Goal: Check status: Check status

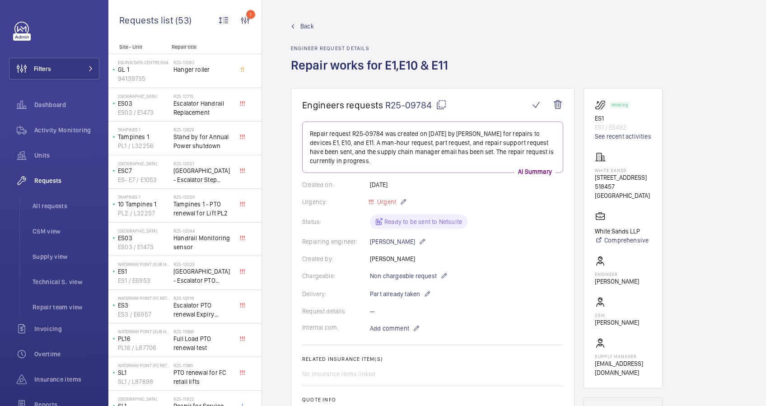
click at [306, 28] on span "Back" at bounding box center [307, 26] width 14 height 9
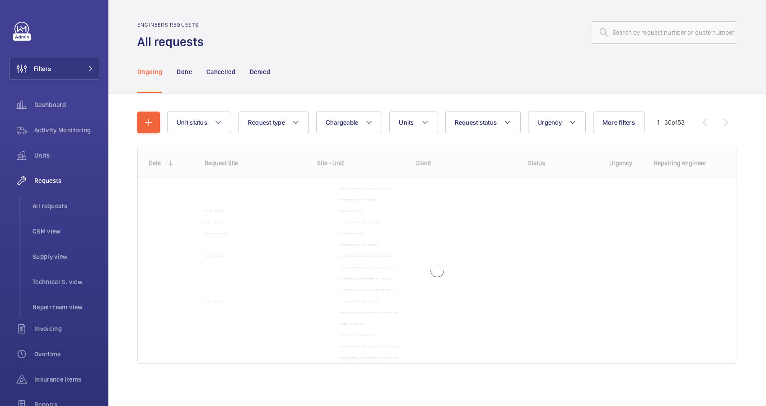
scroll to position [60, 0]
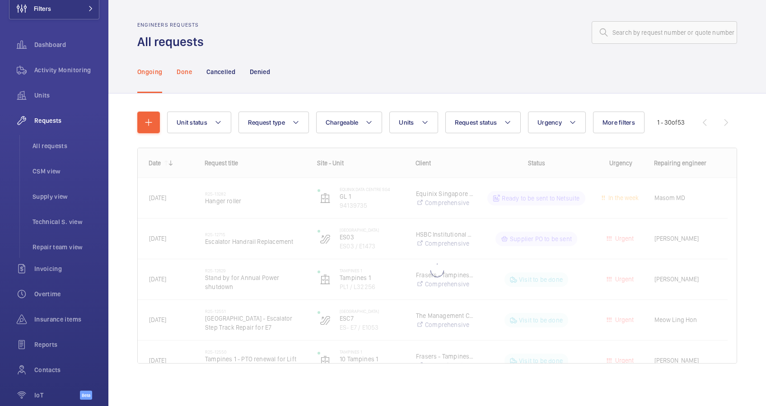
click at [185, 71] on p "Done" at bounding box center [184, 71] width 15 height 9
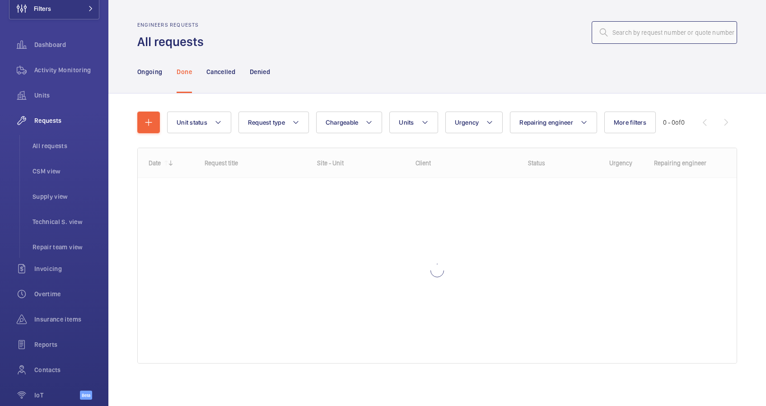
click at [602, 33] on input "text" at bounding box center [664, 32] width 145 height 23
paste input "R25-05194"
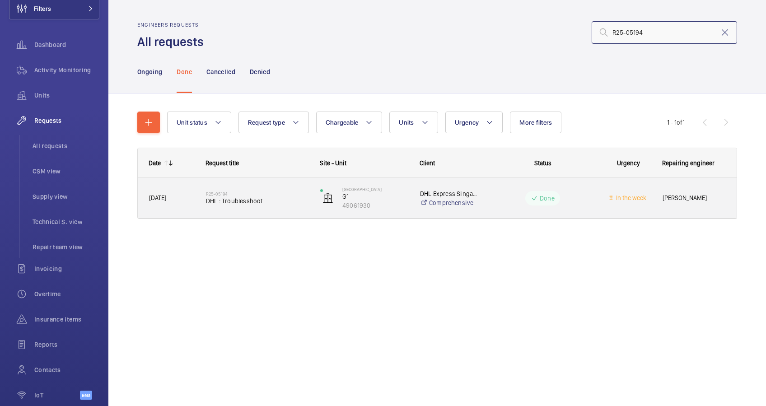
type input "R25-05194"
click at [280, 199] on span "DHL : Troublesshoot" at bounding box center [257, 200] width 103 height 9
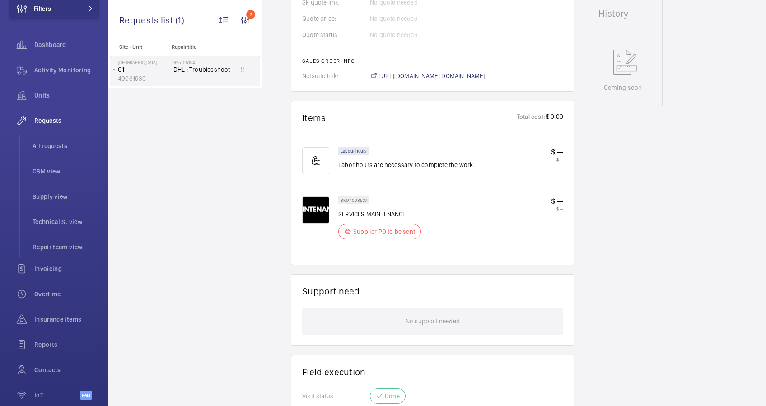
scroll to position [602, 0]
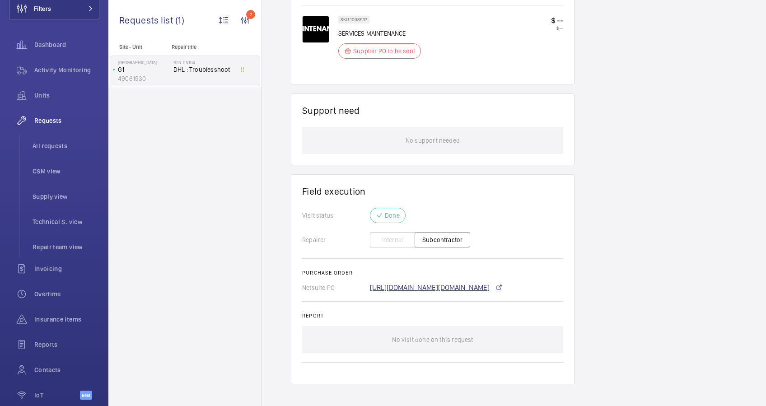
click at [445, 286] on link "[URL][DOMAIN_NAME][DOMAIN_NAME]" at bounding box center [430, 287] width 120 height 7
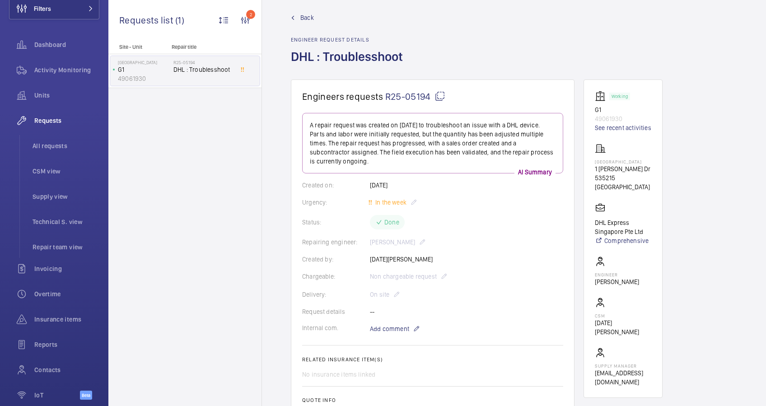
scroll to position [0, 0]
